Goal: Check status: Check status

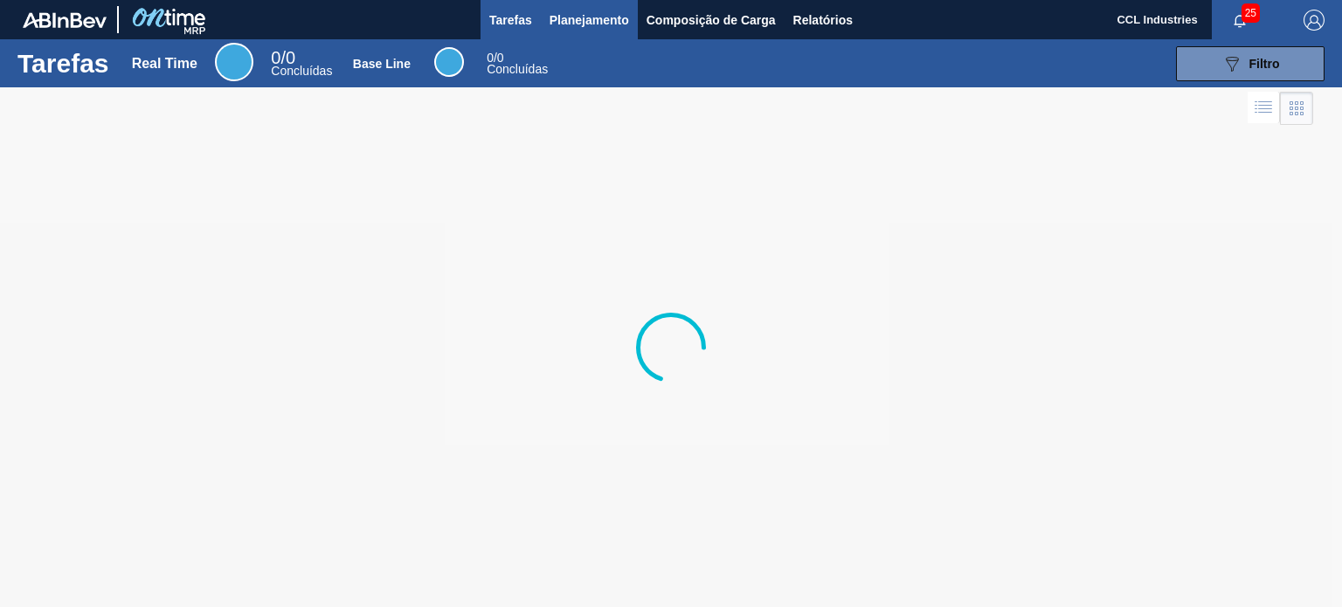
click at [569, 31] on button "Planejamento" at bounding box center [589, 19] width 97 height 39
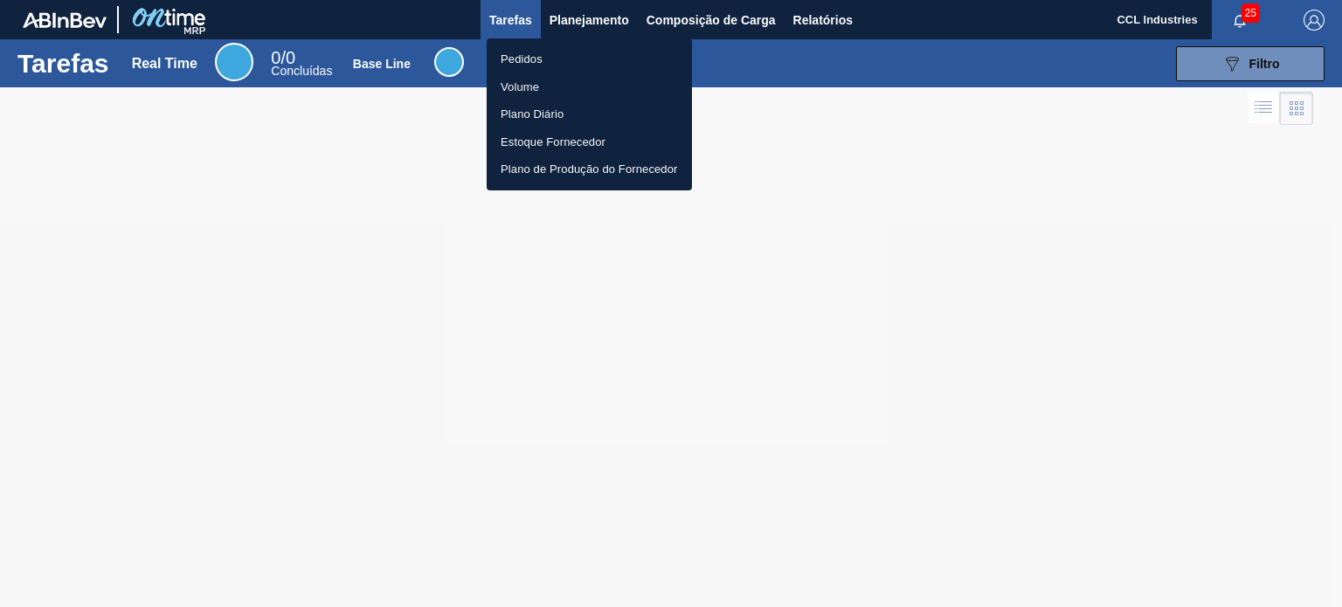
click at [552, 59] on li "Pedidos" at bounding box center [589, 59] width 205 height 28
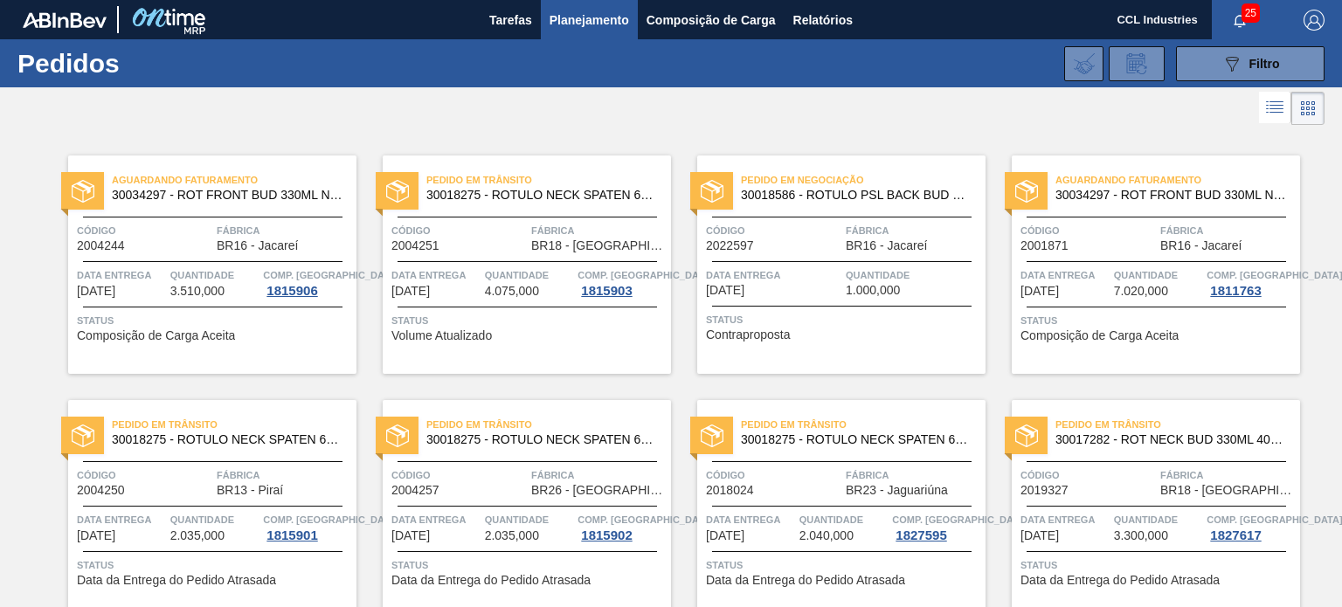
click at [762, 109] on div at bounding box center [671, 108] width 1342 height 42
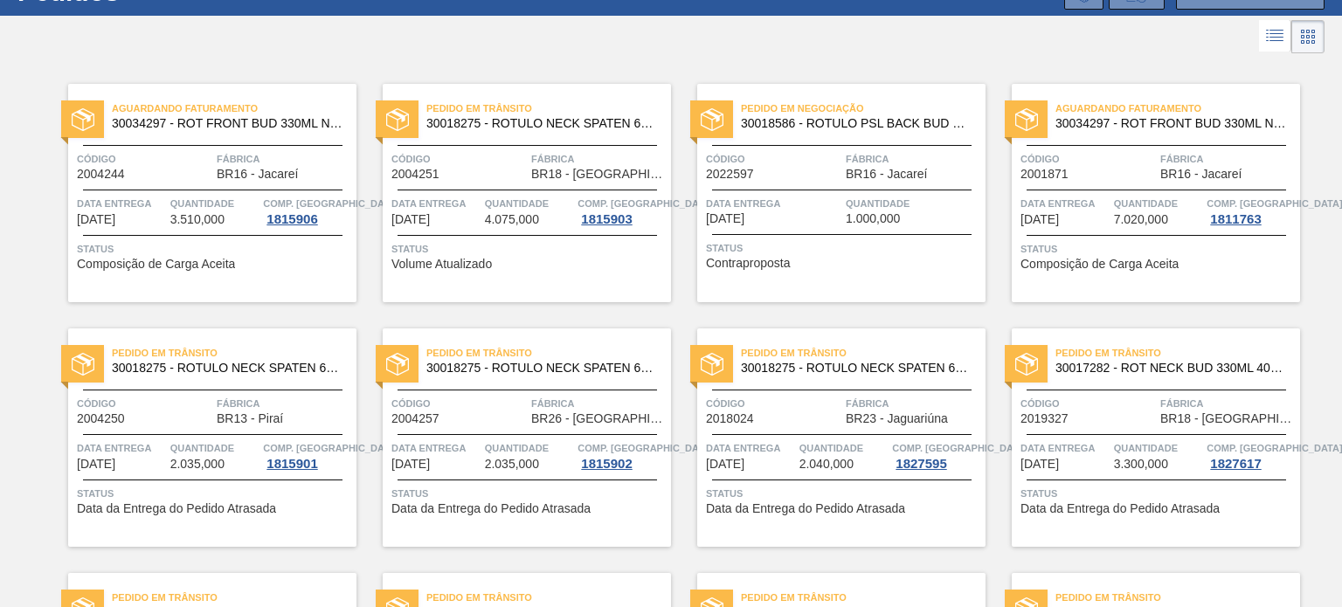
click at [832, 239] on span "Status" at bounding box center [843, 247] width 275 height 17
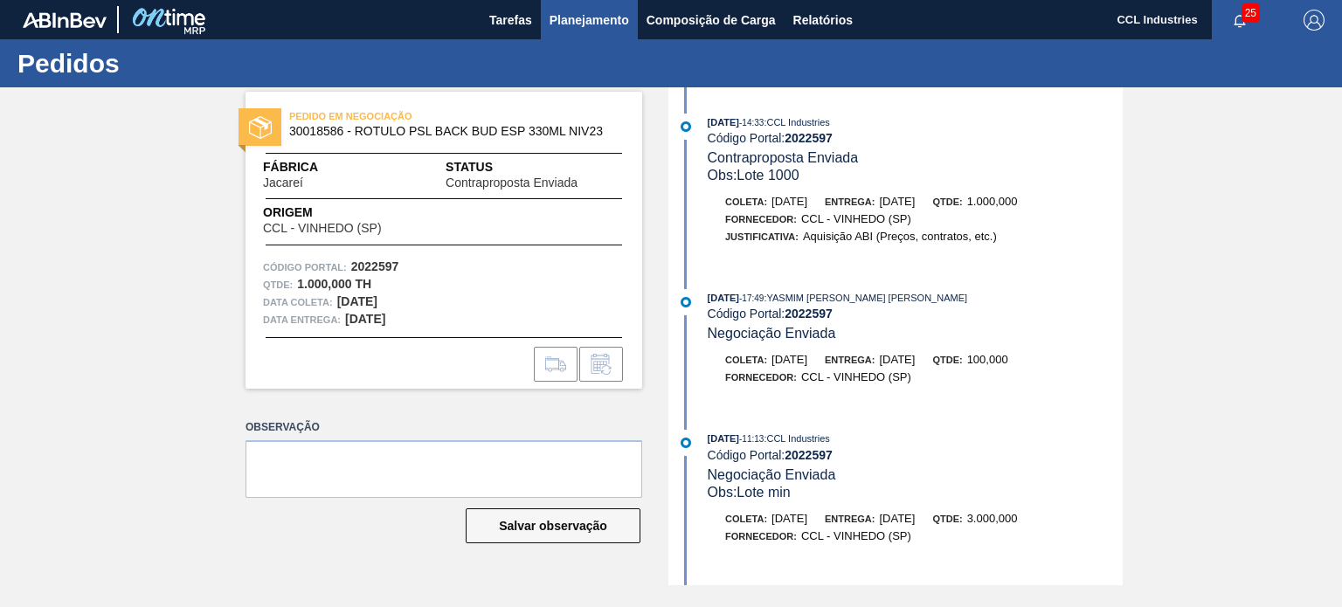
click at [570, 17] on span "Planejamento" at bounding box center [588, 20] width 79 height 21
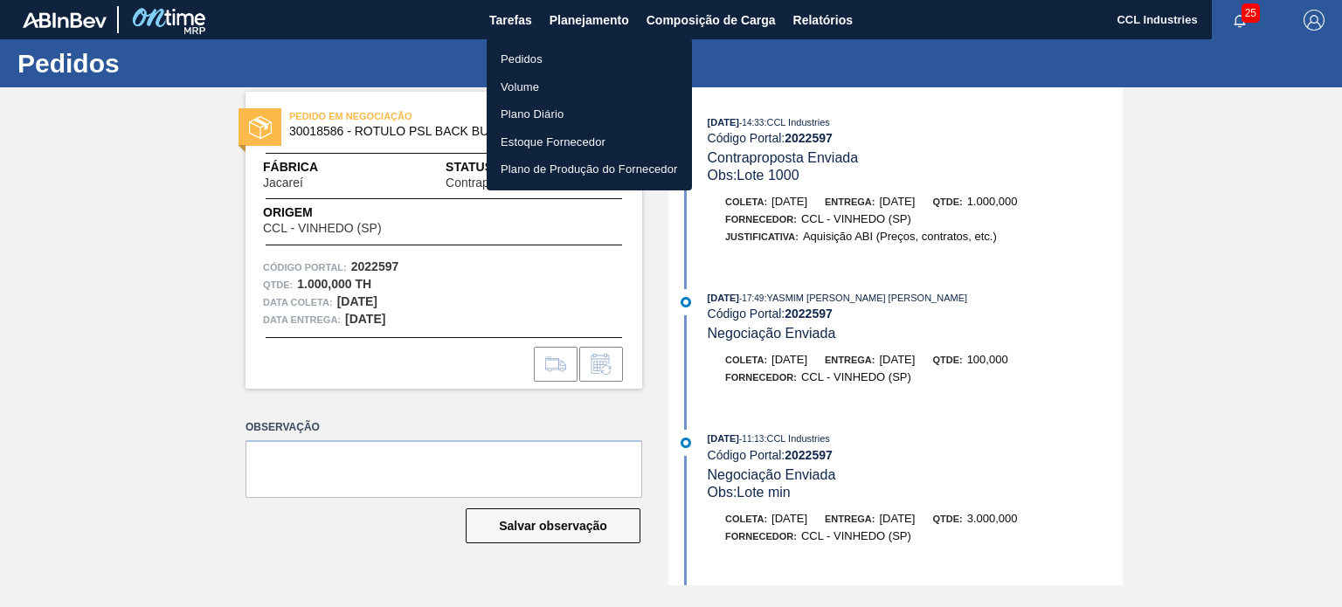
click at [548, 61] on li "Pedidos" at bounding box center [589, 59] width 205 height 28
